Goal: Check status: Check status

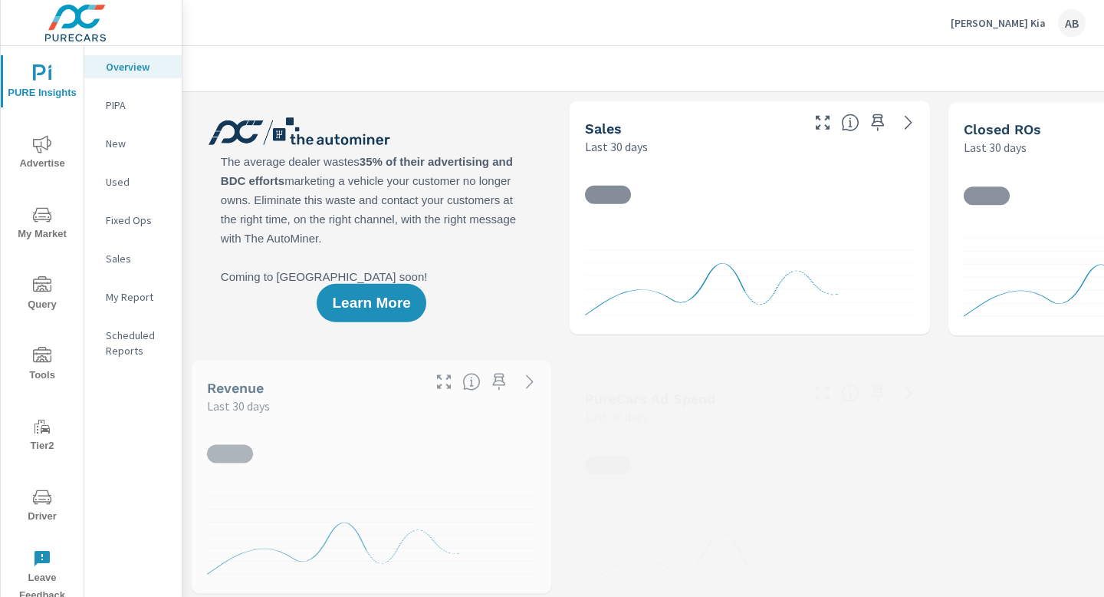
click at [40, 498] on icon "nav menu" at bounding box center [42, 497] width 18 height 18
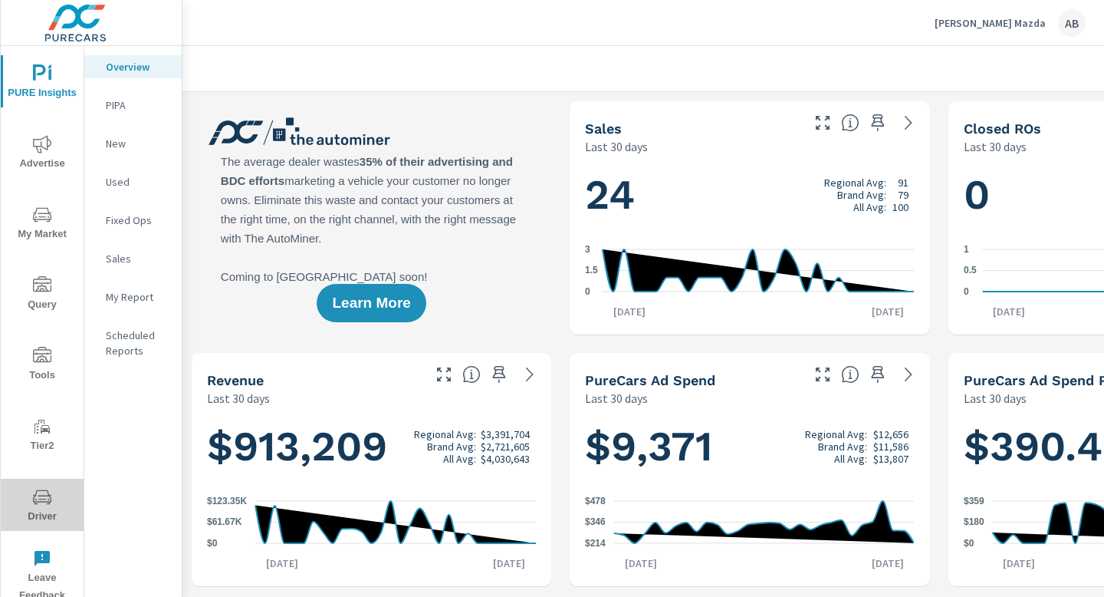
click at [42, 505] on icon "nav menu" at bounding box center [42, 497] width 18 height 18
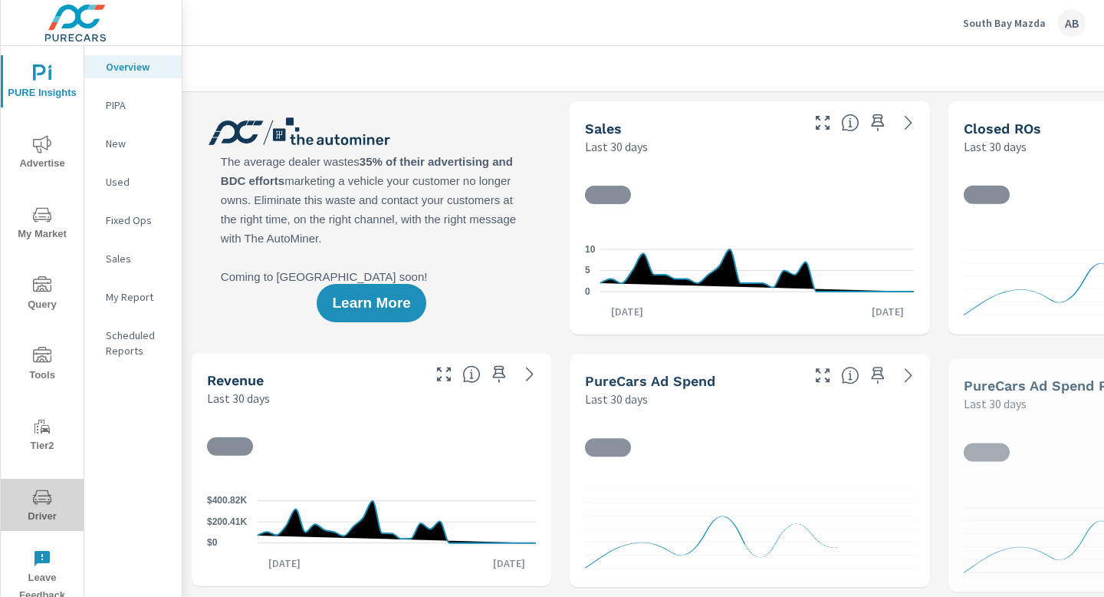
click at [42, 501] on icon "nav menu" at bounding box center [42, 496] width 18 height 15
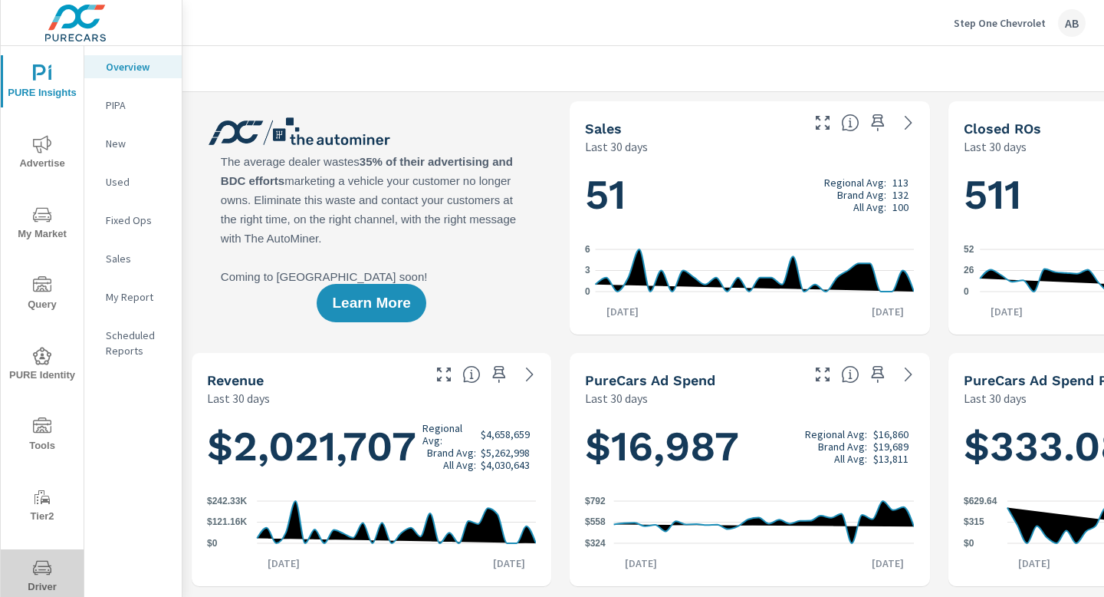
click at [43, 574] on icon "nav menu" at bounding box center [42, 567] width 18 height 18
